Goal: Task Accomplishment & Management: Use online tool/utility

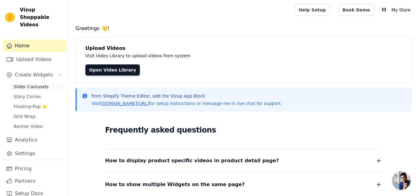
click at [30, 84] on span "Slider Carousels" at bounding box center [31, 87] width 35 height 6
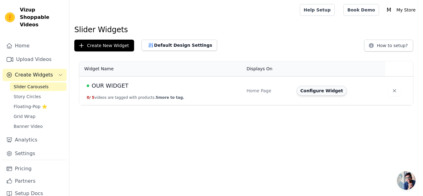
click at [307, 92] on button "Configure Widget" at bounding box center [321, 91] width 50 height 10
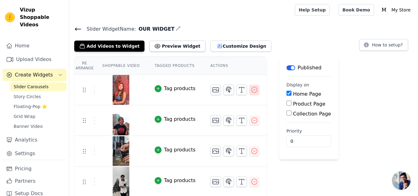
click at [251, 90] on icon "button" at bounding box center [254, 89] width 7 height 7
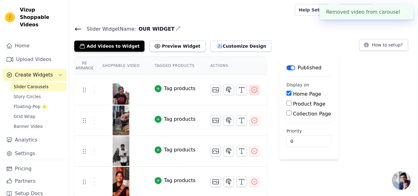
click at [251, 90] on icon "button" at bounding box center [254, 89] width 7 height 7
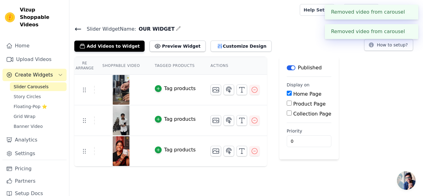
click at [251, 90] on icon "button" at bounding box center [254, 89] width 7 height 7
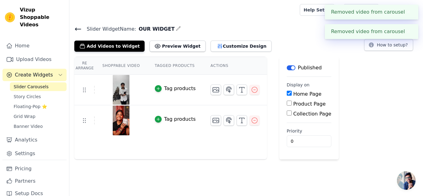
click at [251, 90] on icon "button" at bounding box center [254, 89] width 7 height 7
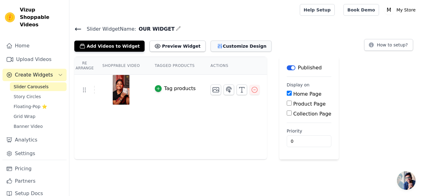
click at [224, 42] on button "Customize Design" at bounding box center [240, 46] width 61 height 11
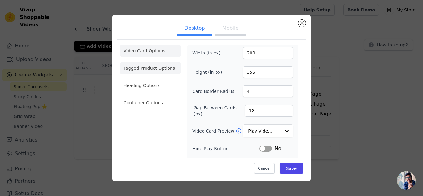
click at [152, 67] on li "Tagged Product Options" at bounding box center [150, 68] width 61 height 12
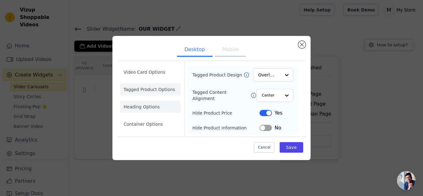
click at [152, 107] on li "Heading Options" at bounding box center [150, 107] width 61 height 12
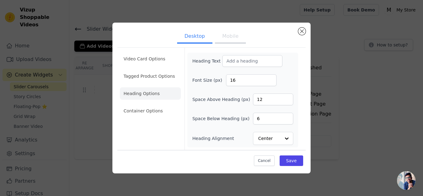
click at [152, 107] on li "Container Options" at bounding box center [150, 111] width 61 height 12
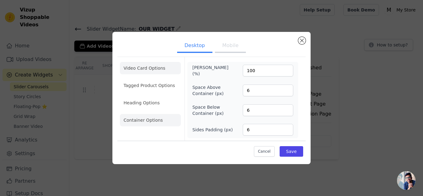
click at [145, 72] on li "Video Card Options" at bounding box center [150, 68] width 61 height 12
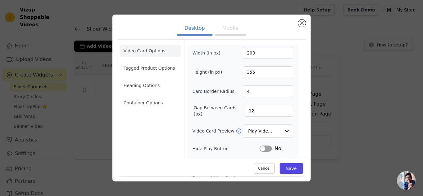
click at [228, 33] on button "Mobile" at bounding box center [230, 29] width 31 height 14
click at [303, 20] on button "Close modal" at bounding box center [301, 22] width 7 height 7
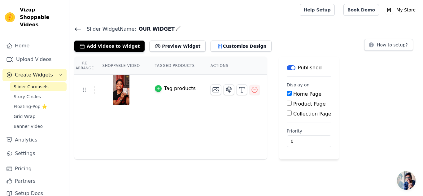
click at [156, 89] on icon "button" at bounding box center [158, 88] width 4 height 4
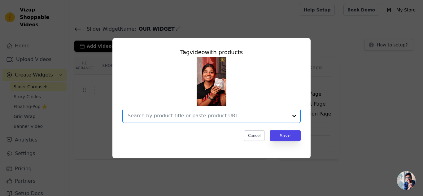
click at [189, 113] on input "text" at bounding box center [207, 115] width 160 height 7
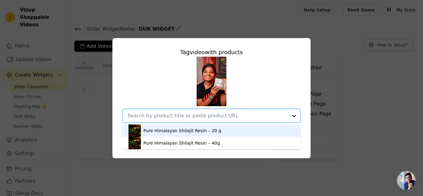
click at [205, 130] on div "Pure Himalayan Shilajit Resin – 20 g" at bounding box center [182, 130] width 78 height 6
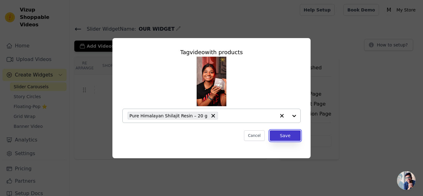
click at [283, 133] on button "Save" at bounding box center [285, 135] width 31 height 11
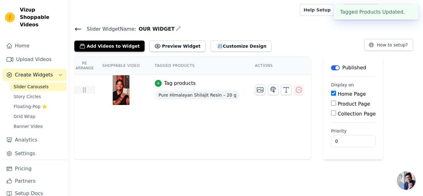
click at [86, 91] on icon at bounding box center [83, 89] width 7 height 7
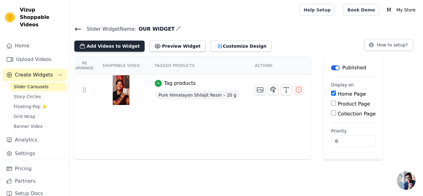
click at [121, 48] on button "Add Videos to Widget" at bounding box center [109, 46] width 70 height 11
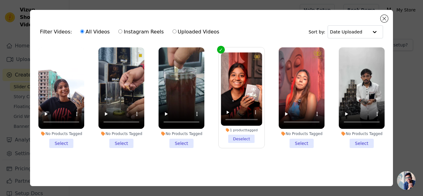
click at [246, 136] on li "1 product tagged Deselect" at bounding box center [241, 97] width 41 height 91
click at [0, 0] on input "1 product tagged Deselect" at bounding box center [0, 0] width 0 height 0
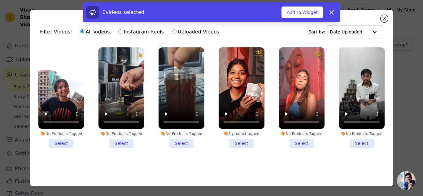
click at [294, 142] on li "No Products Tagged Select" at bounding box center [301, 97] width 46 height 101
click at [0, 0] on input "No Products Tagged Select" at bounding box center [0, 0] width 0 height 0
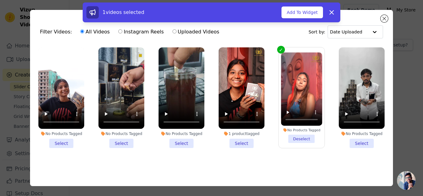
click at [245, 142] on li "1 product tagged Select" at bounding box center [241, 97] width 46 height 101
click at [0, 0] on input "1 product tagged Select" at bounding box center [0, 0] width 0 height 0
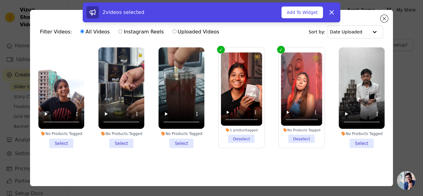
click at [123, 140] on li "No Products Tagged Select" at bounding box center [121, 97] width 46 height 101
click at [0, 0] on input "No Products Tagged Select" at bounding box center [0, 0] width 0 height 0
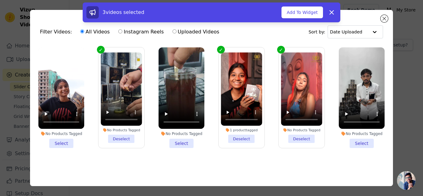
click at [363, 139] on li "No Products Tagged Select" at bounding box center [362, 97] width 46 height 101
click at [0, 0] on input "No Products Tagged Select" at bounding box center [0, 0] width 0 height 0
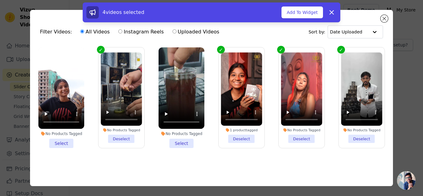
click at [356, 136] on li "No Products Tagged Deselect" at bounding box center [361, 97] width 41 height 91
click at [0, 0] on input "No Products Tagged Deselect" at bounding box center [0, 0] width 0 height 0
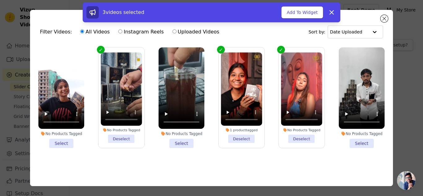
click at [64, 140] on li "No Products Tagged Select" at bounding box center [61, 97] width 46 height 101
click at [0, 0] on input "No Products Tagged Select" at bounding box center [0, 0] width 0 height 0
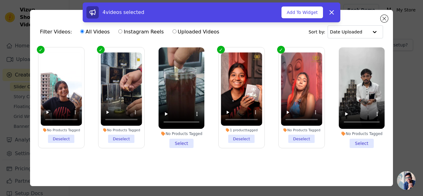
click at [182, 138] on li "No Products Tagged Select" at bounding box center [181, 97] width 46 height 101
click at [0, 0] on input "No Products Tagged Select" at bounding box center [0, 0] width 0 height 0
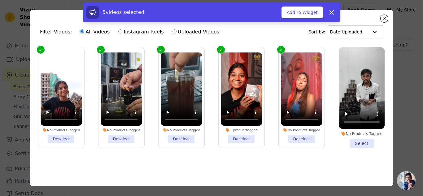
click at [352, 139] on li "No Products Tagged Select" at bounding box center [362, 97] width 46 height 101
click at [0, 0] on input "No Products Tagged Select" at bounding box center [0, 0] width 0 height 0
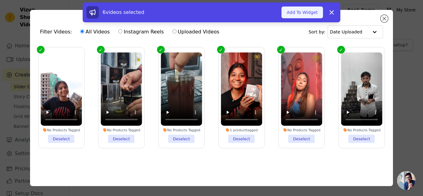
click at [301, 14] on button "Add To Widget" at bounding box center [301, 12] width 41 height 12
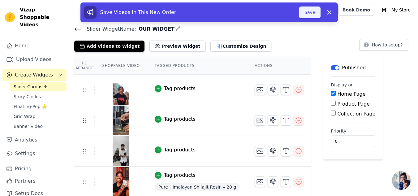
click at [310, 15] on button "Save" at bounding box center [309, 12] width 21 height 12
